Goal: Information Seeking & Learning: Learn about a topic

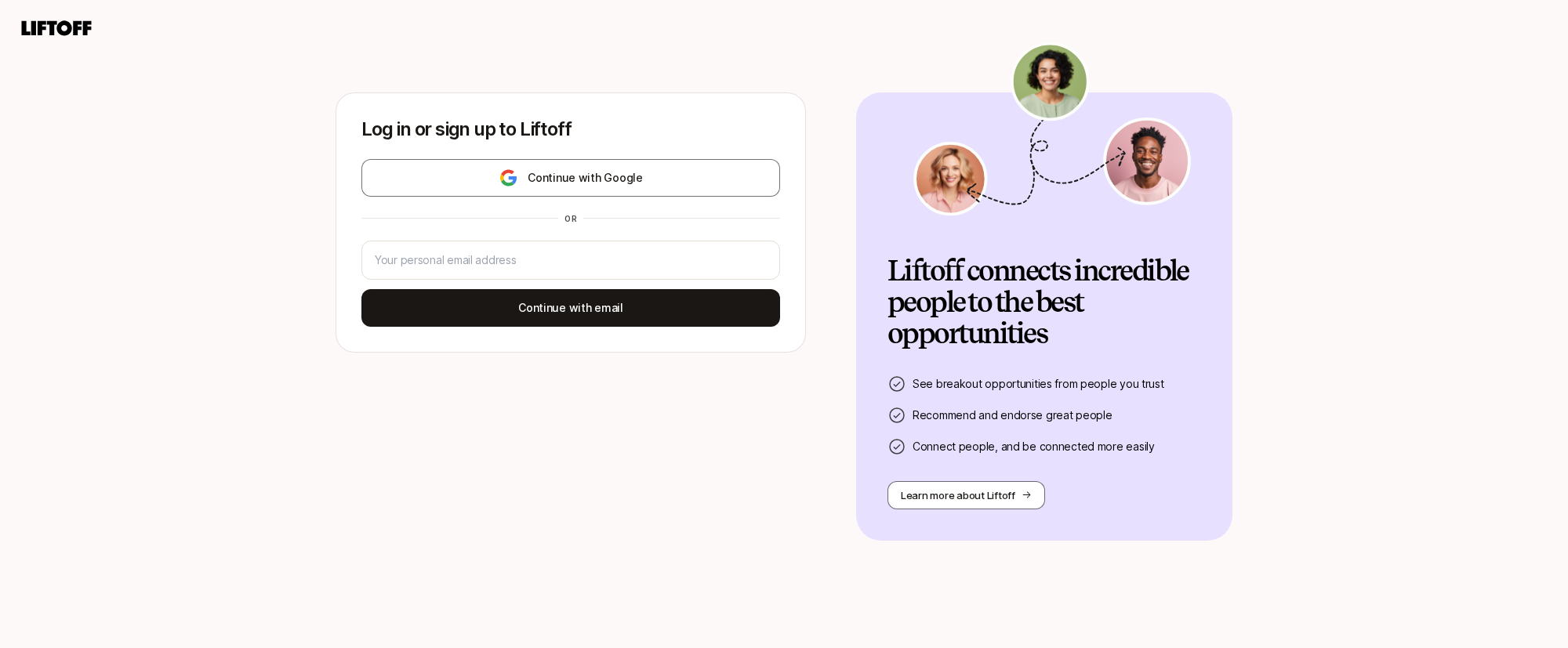
click at [796, 188] on div "Log in or sign up to Liftoff Continue with Google or Continue with email" at bounding box center [571, 222] width 469 height 259
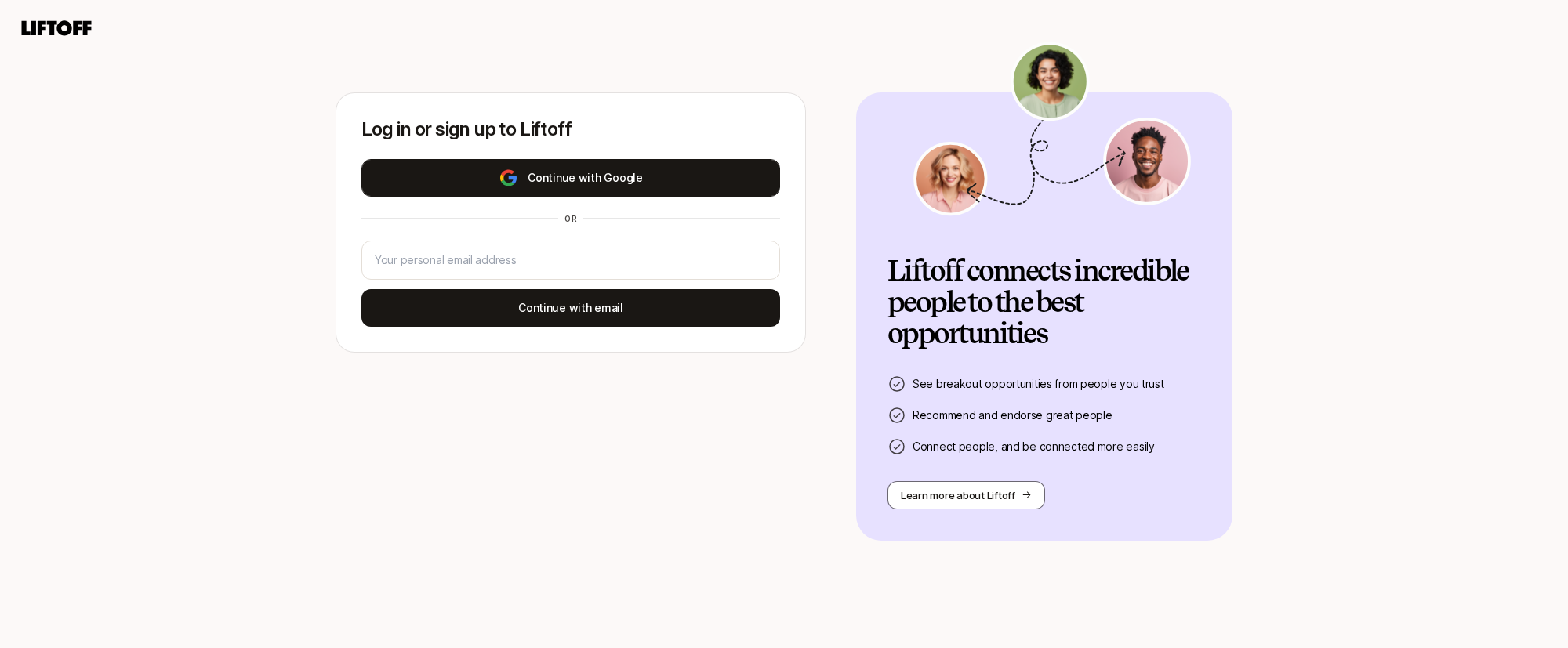
click at [774, 181] on button "Continue with Google" at bounding box center [570, 177] width 418 height 37
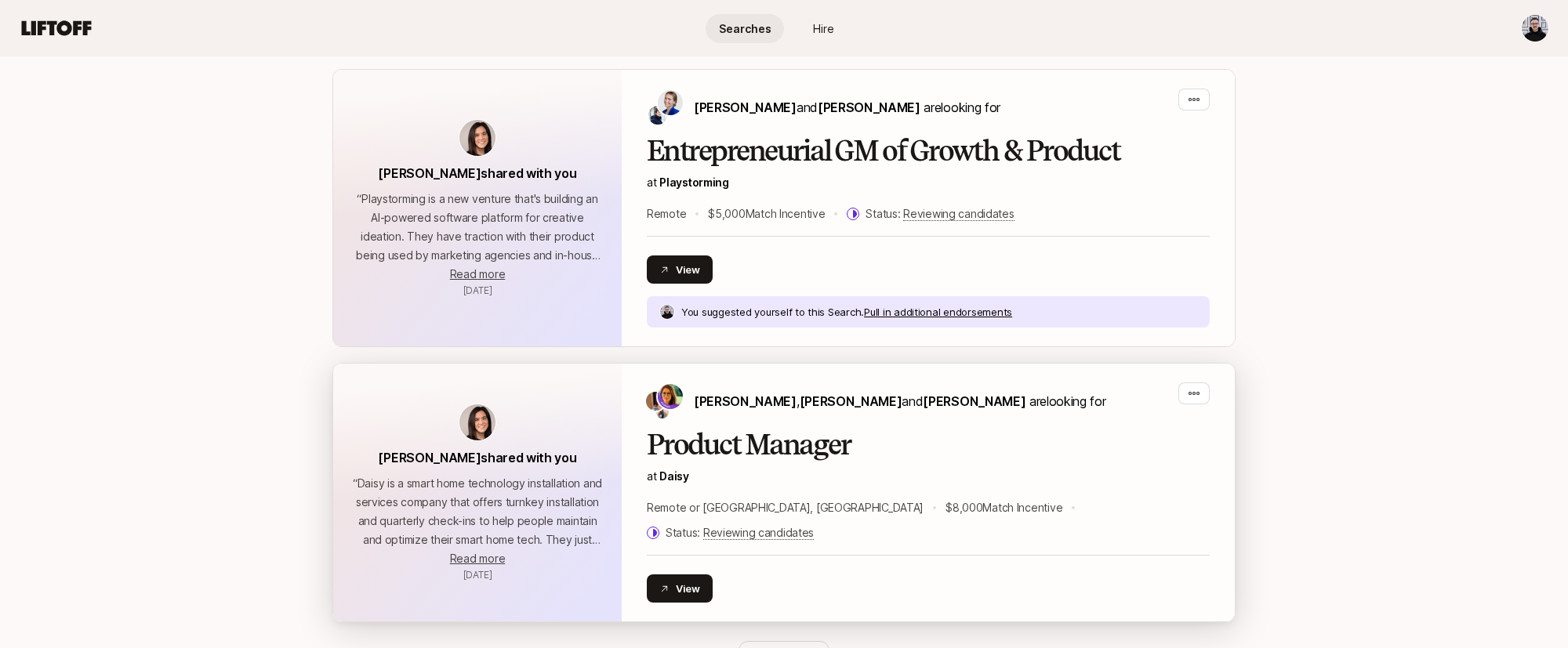
scroll to position [3422, 0]
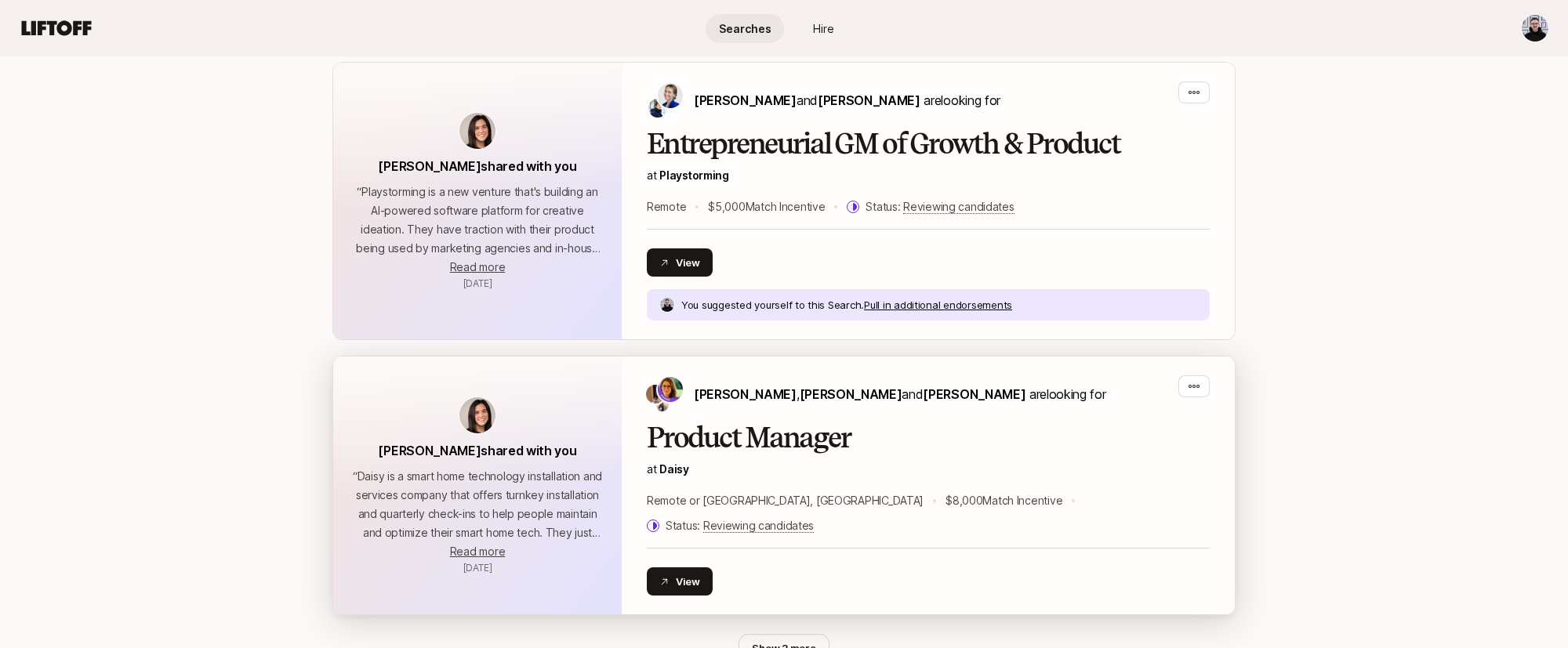
click at [798, 430] on div "Product Manager at Daisy Remote or [GEOGRAPHIC_DATA], [GEOGRAPHIC_DATA] $8,000 …" at bounding box center [928, 479] width 563 height 113
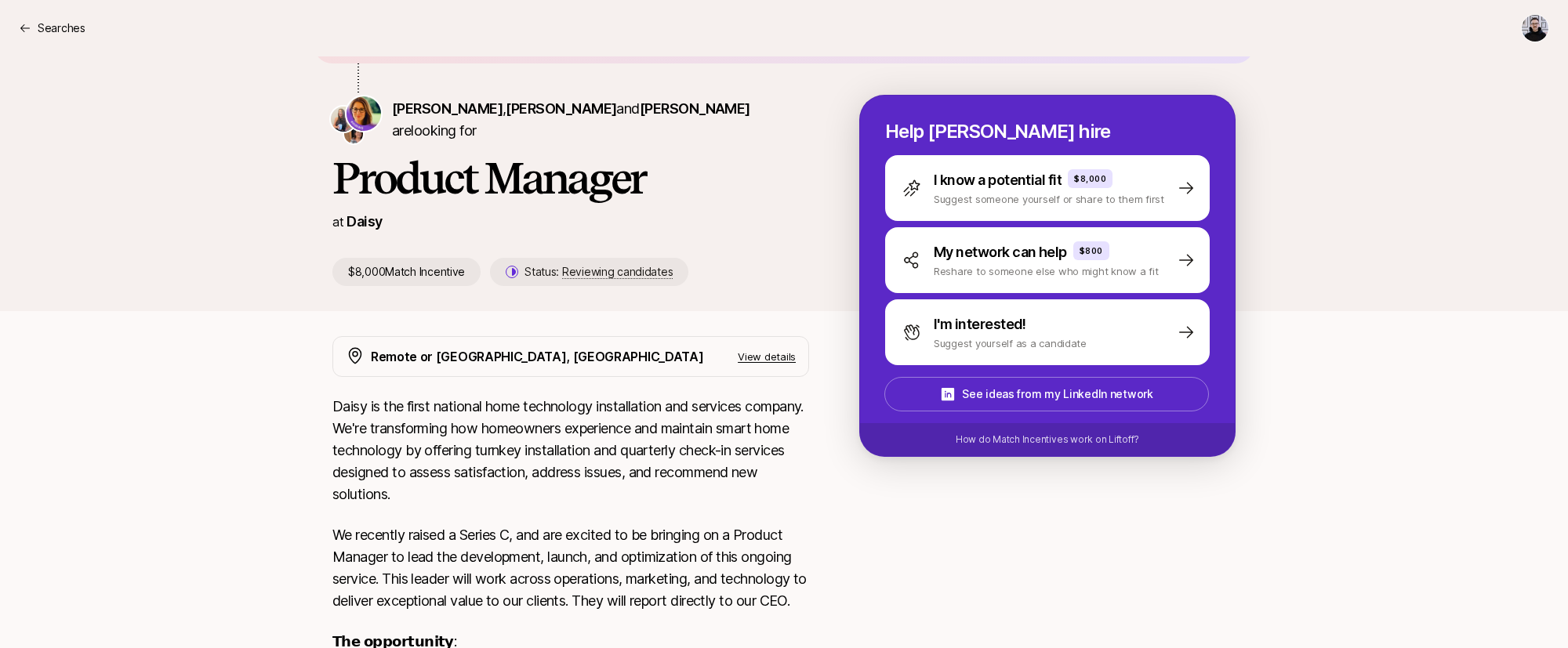
scroll to position [341, 0]
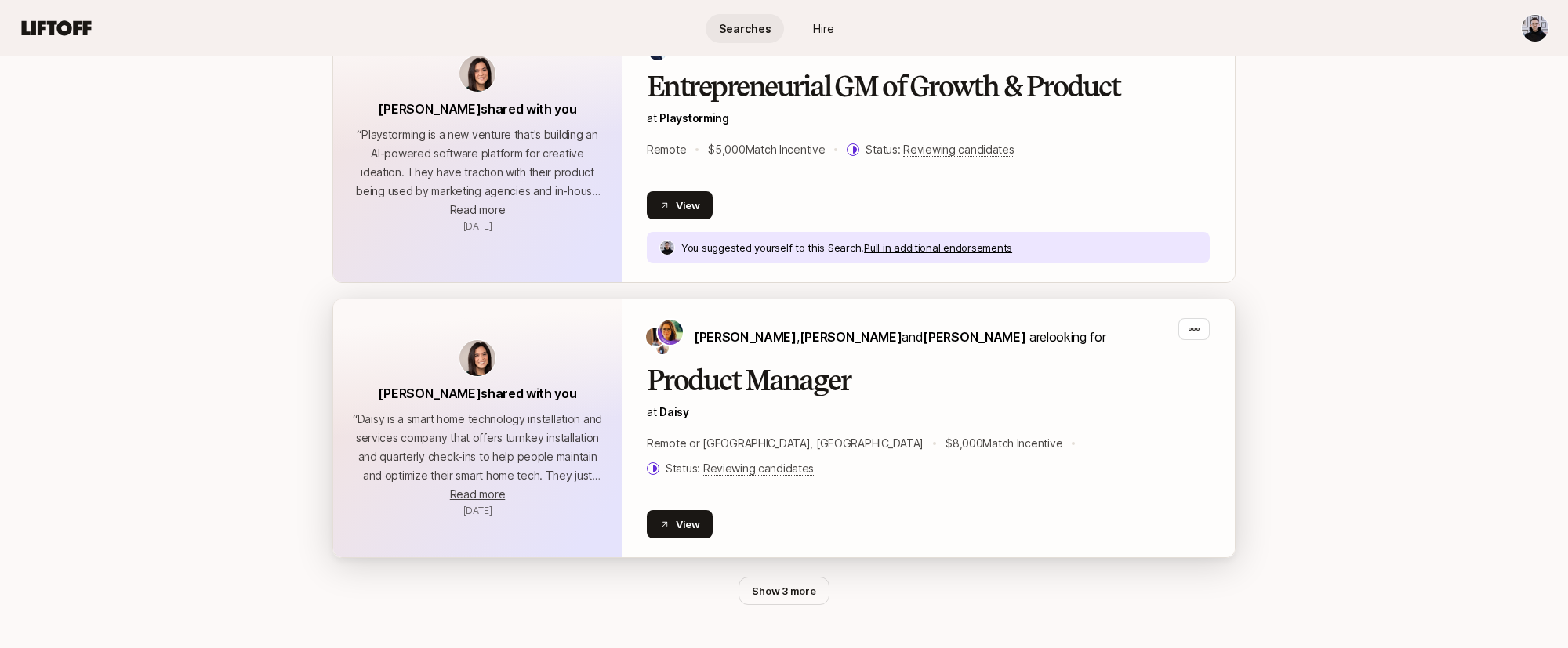
scroll to position [3507, 0]
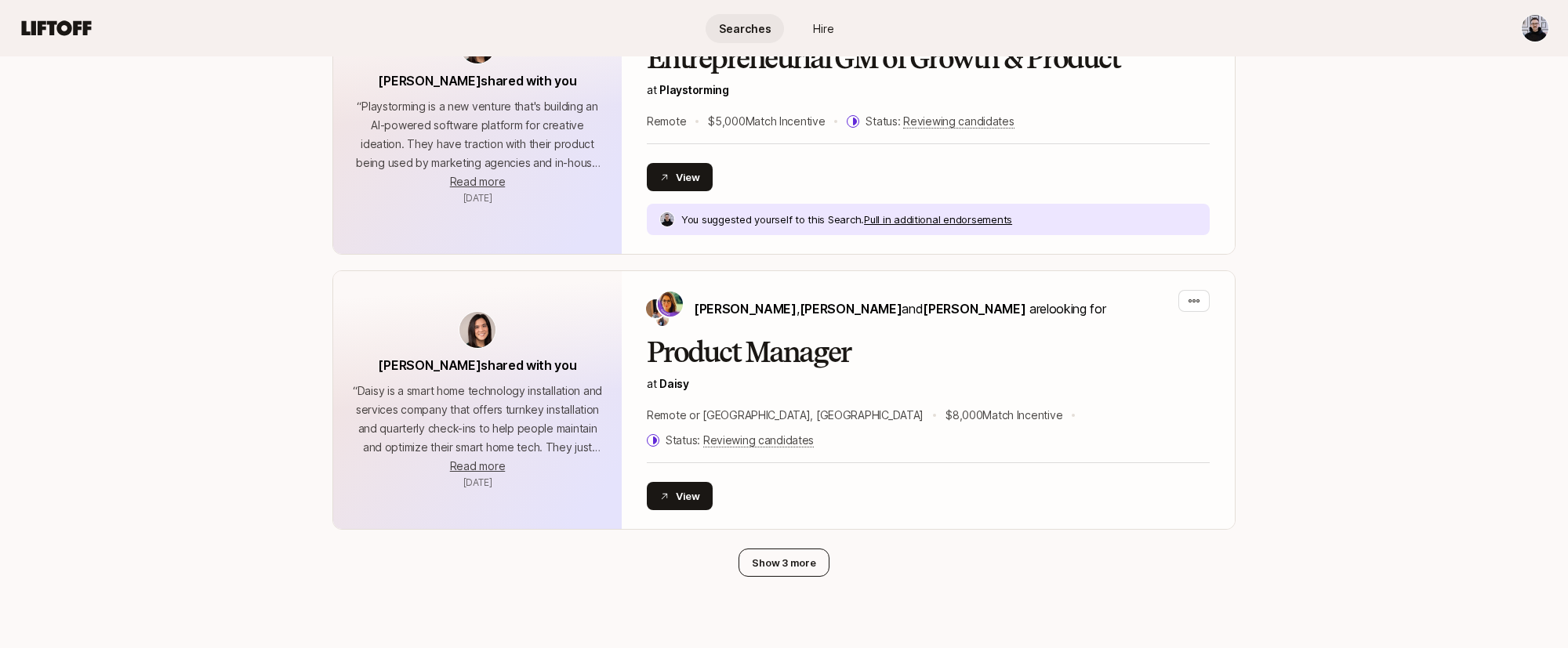
click at [809, 548] on button "Show 3 more" at bounding box center [784, 562] width 90 height 29
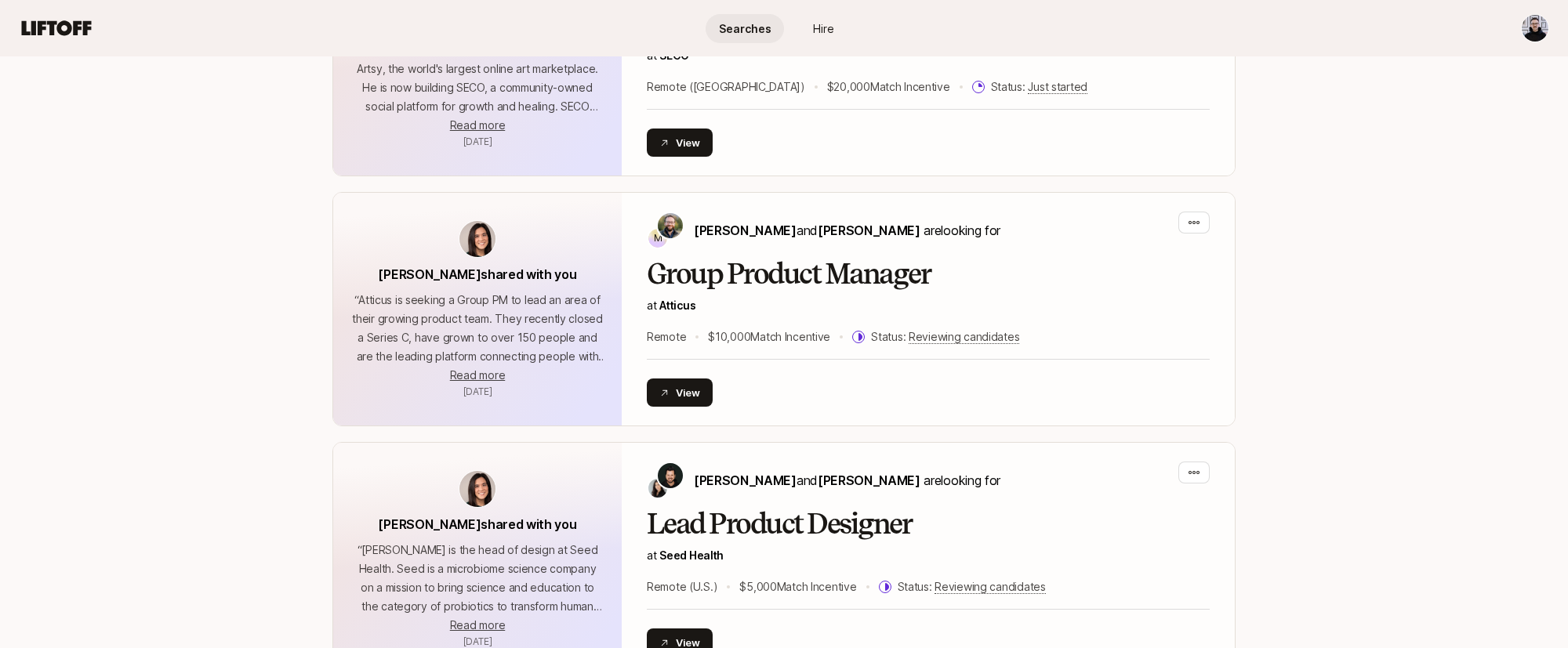
scroll to position [268, 0]
